Goal: Task Accomplishment & Management: Manage account settings

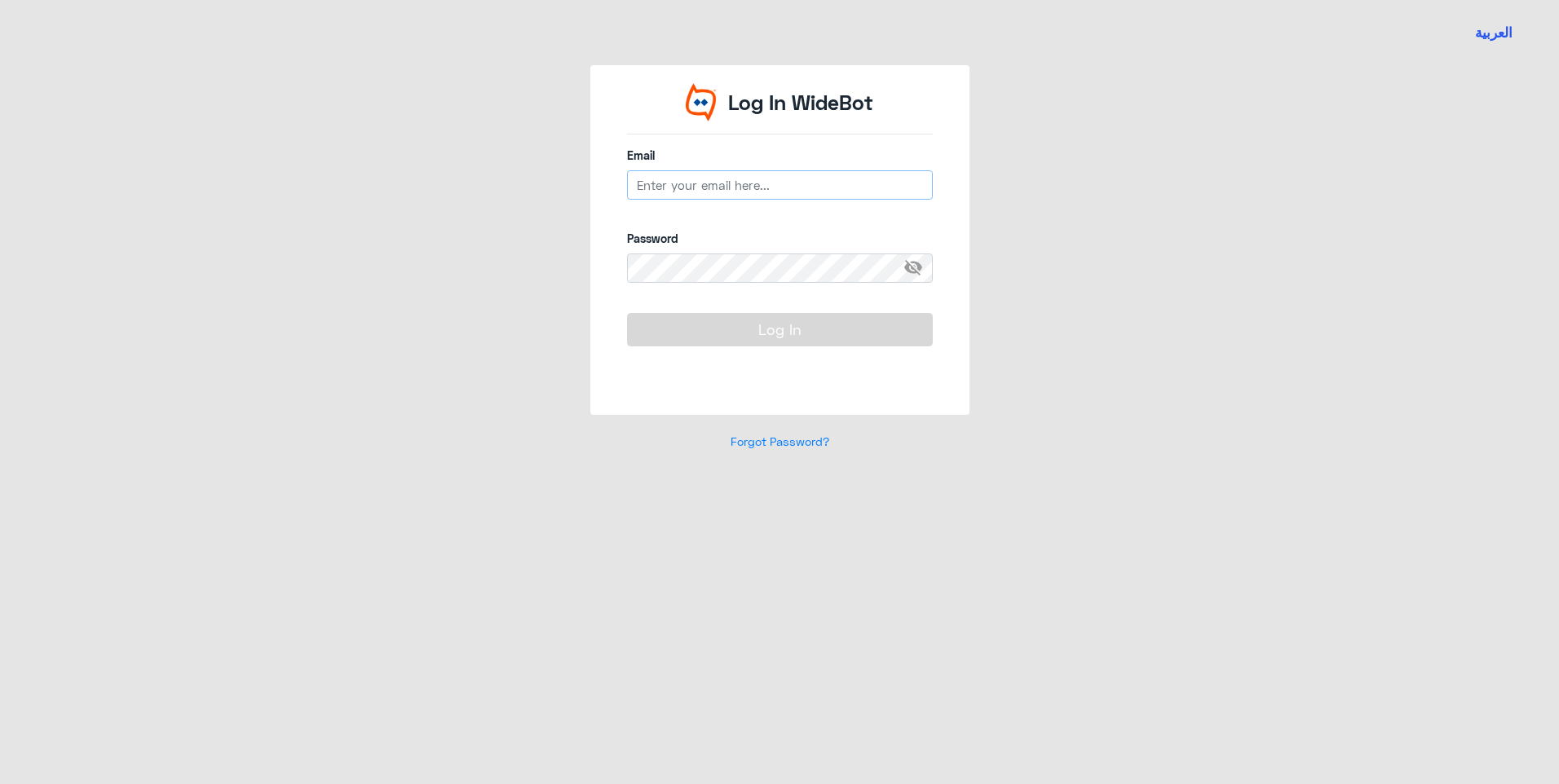
type input "[EMAIL_ADDRESS][DOMAIN_NAME]"
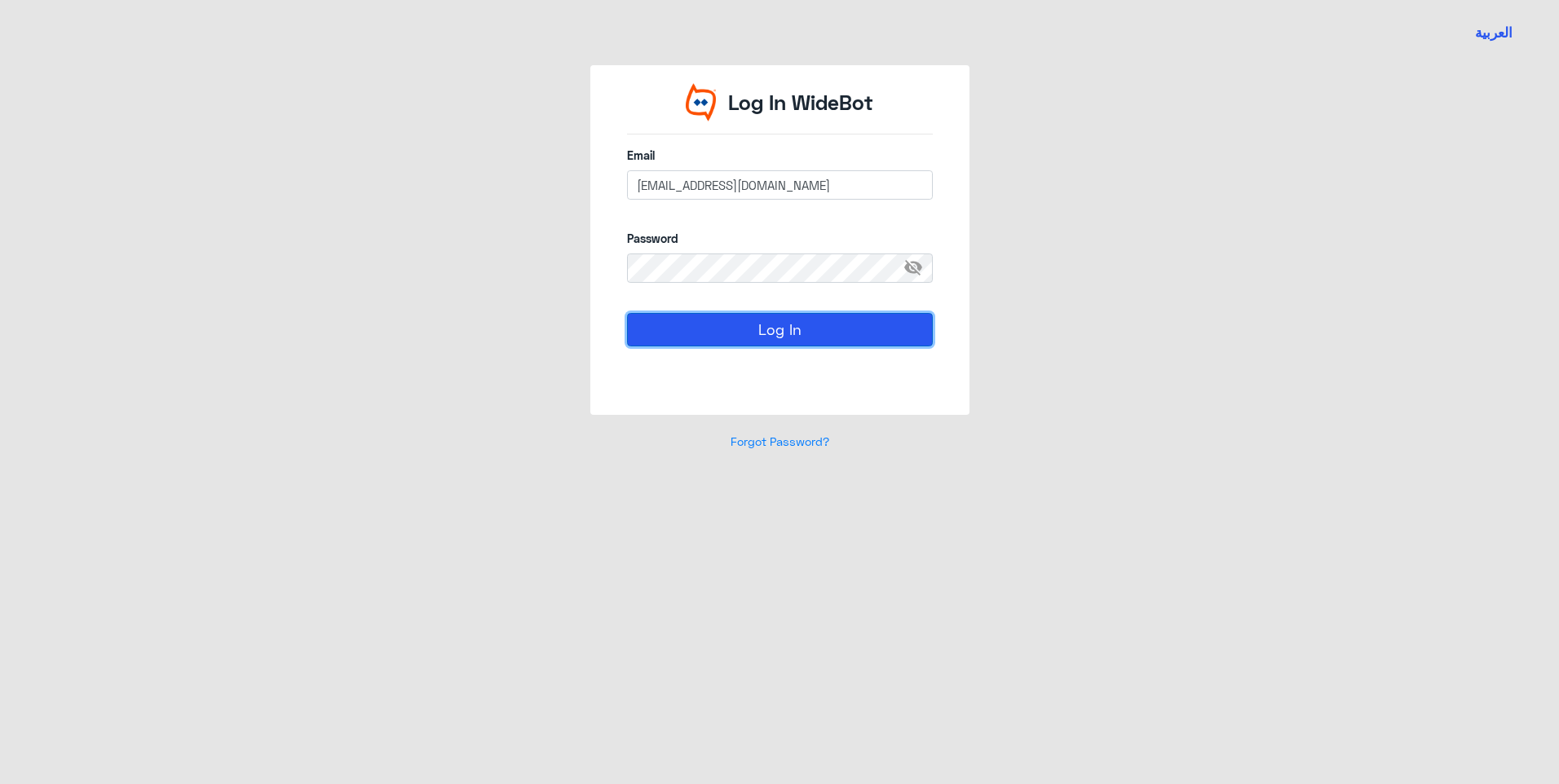
click at [683, 330] on button "Log In" at bounding box center [780, 329] width 305 height 33
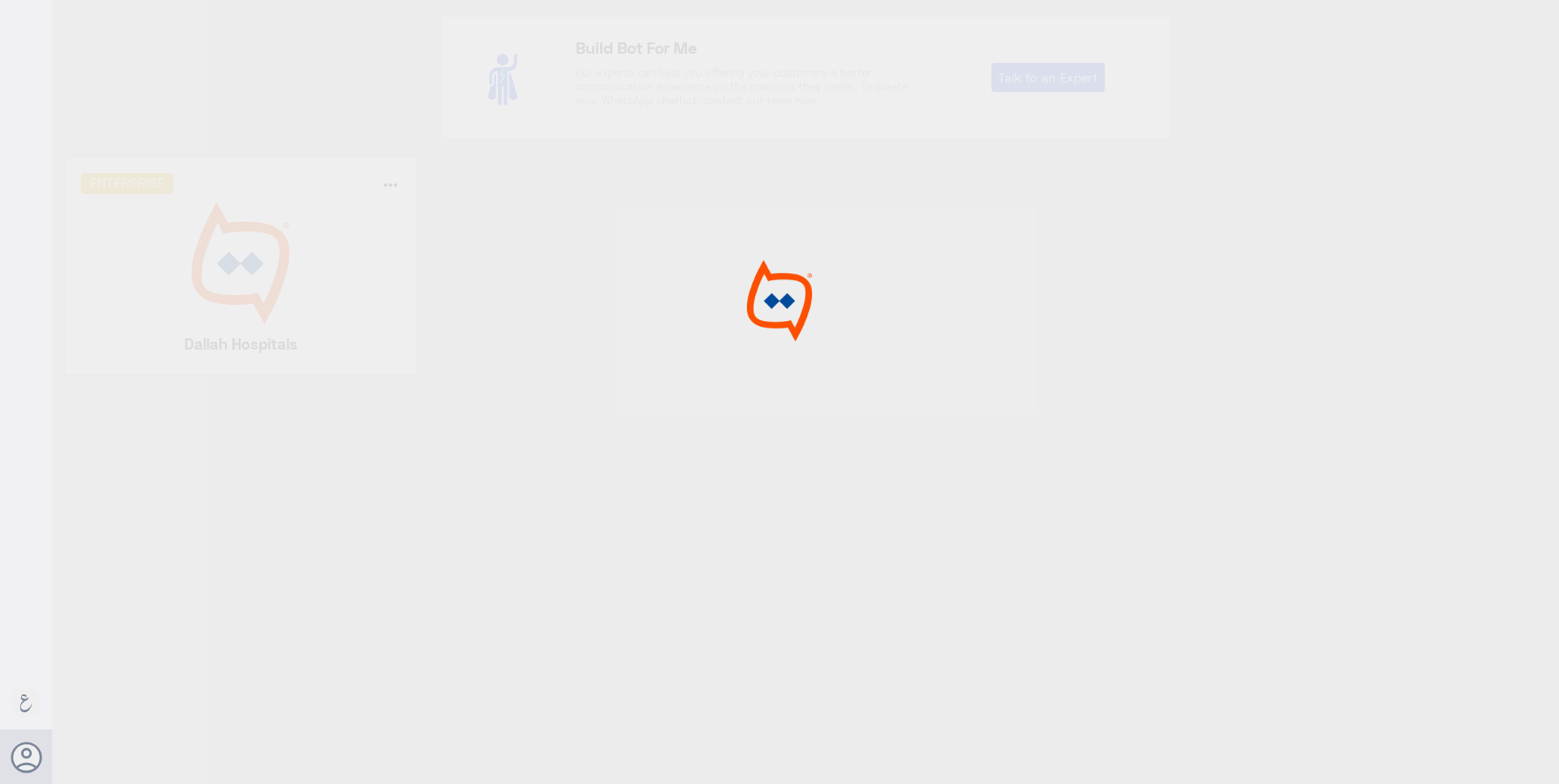
click at [683, 330] on div at bounding box center [780, 394] width 1559 height 789
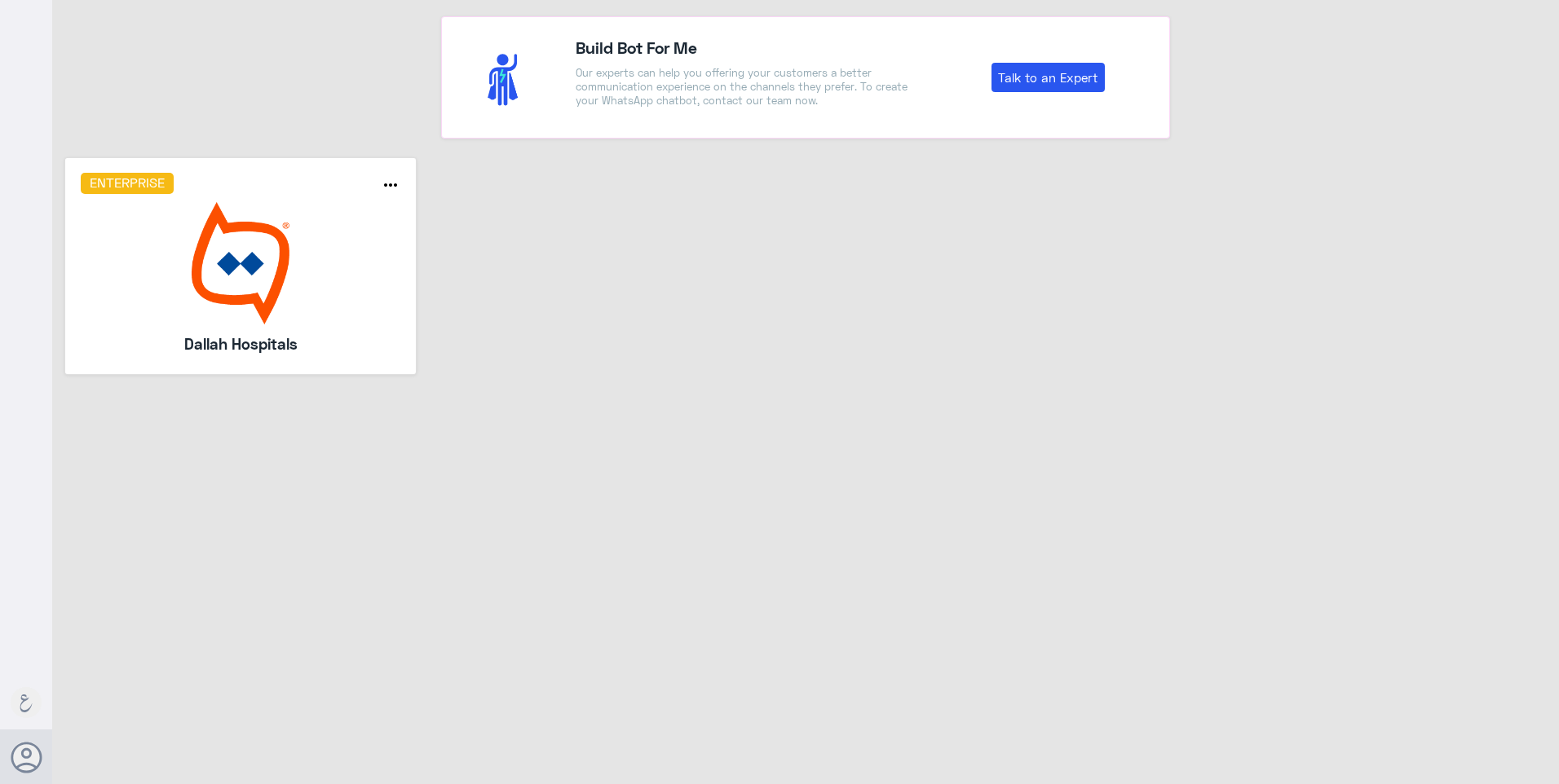
click at [276, 315] on img at bounding box center [241, 263] width 320 height 122
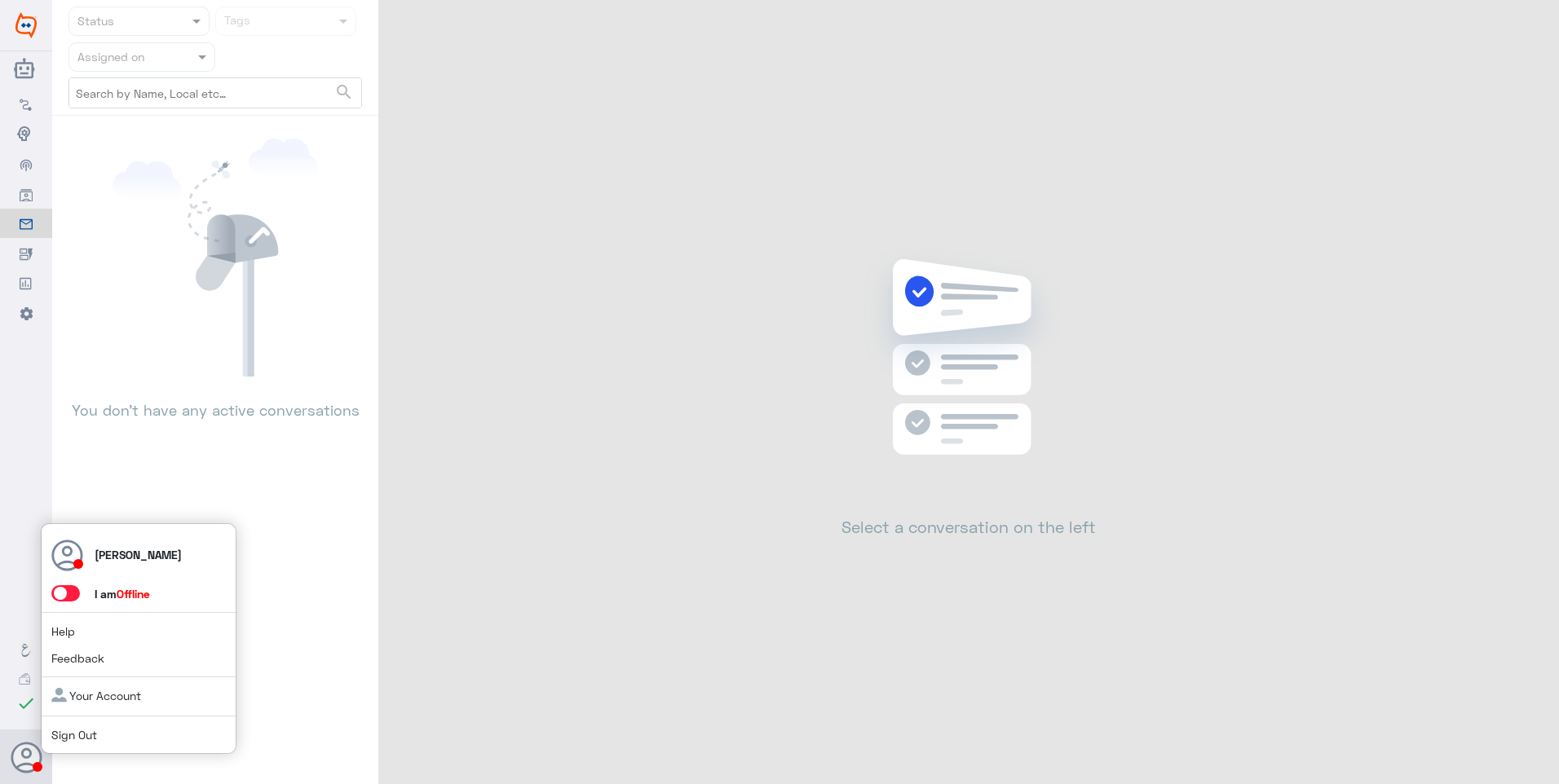
click at [69, 599] on span at bounding box center [66, 593] width 29 height 16
click at [0, 0] on input "checkbox" at bounding box center [0, 0] width 0 height 0
